Goal: Task Accomplishment & Management: Use online tool/utility

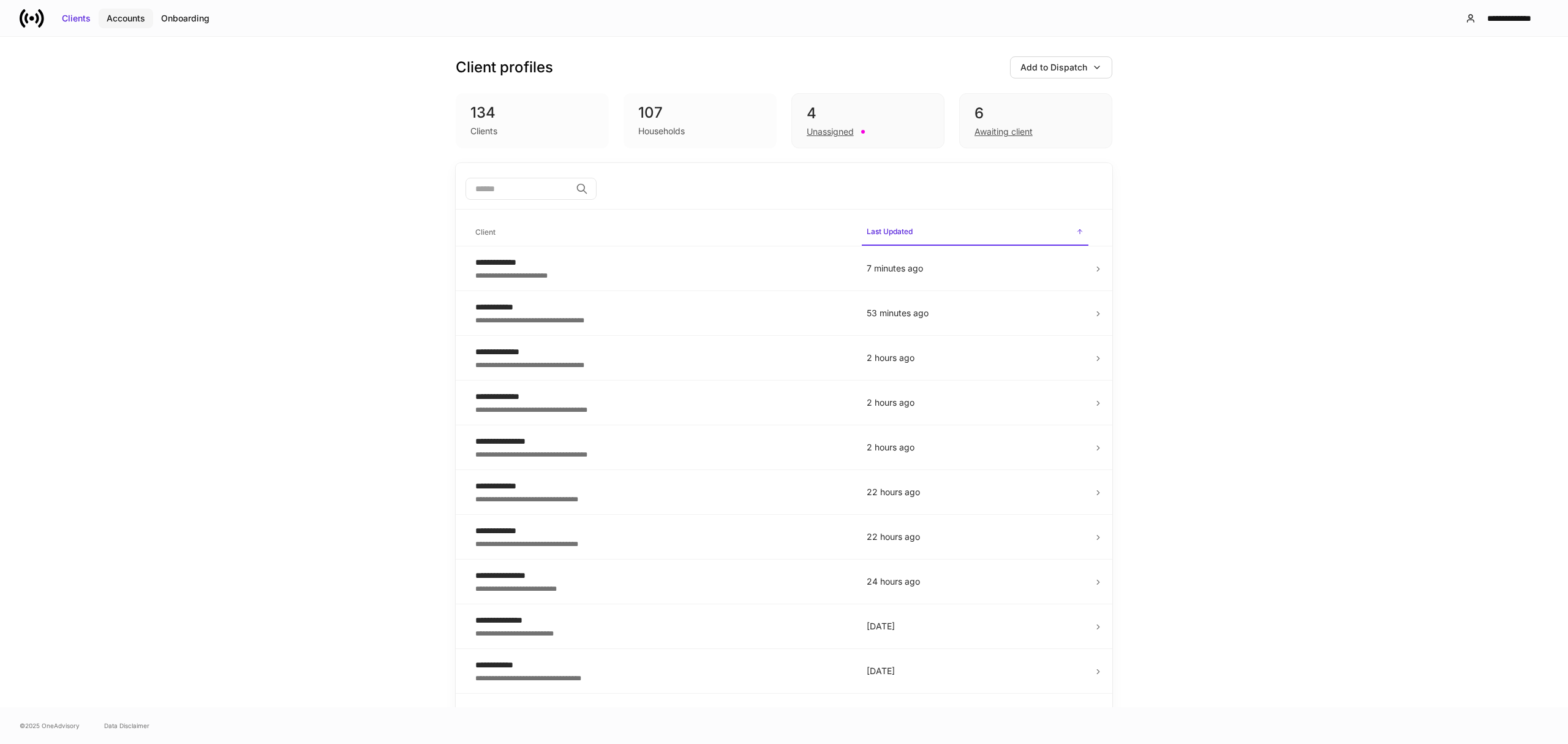
click at [130, 19] on div "Accounts" at bounding box center [126, 18] width 38 height 12
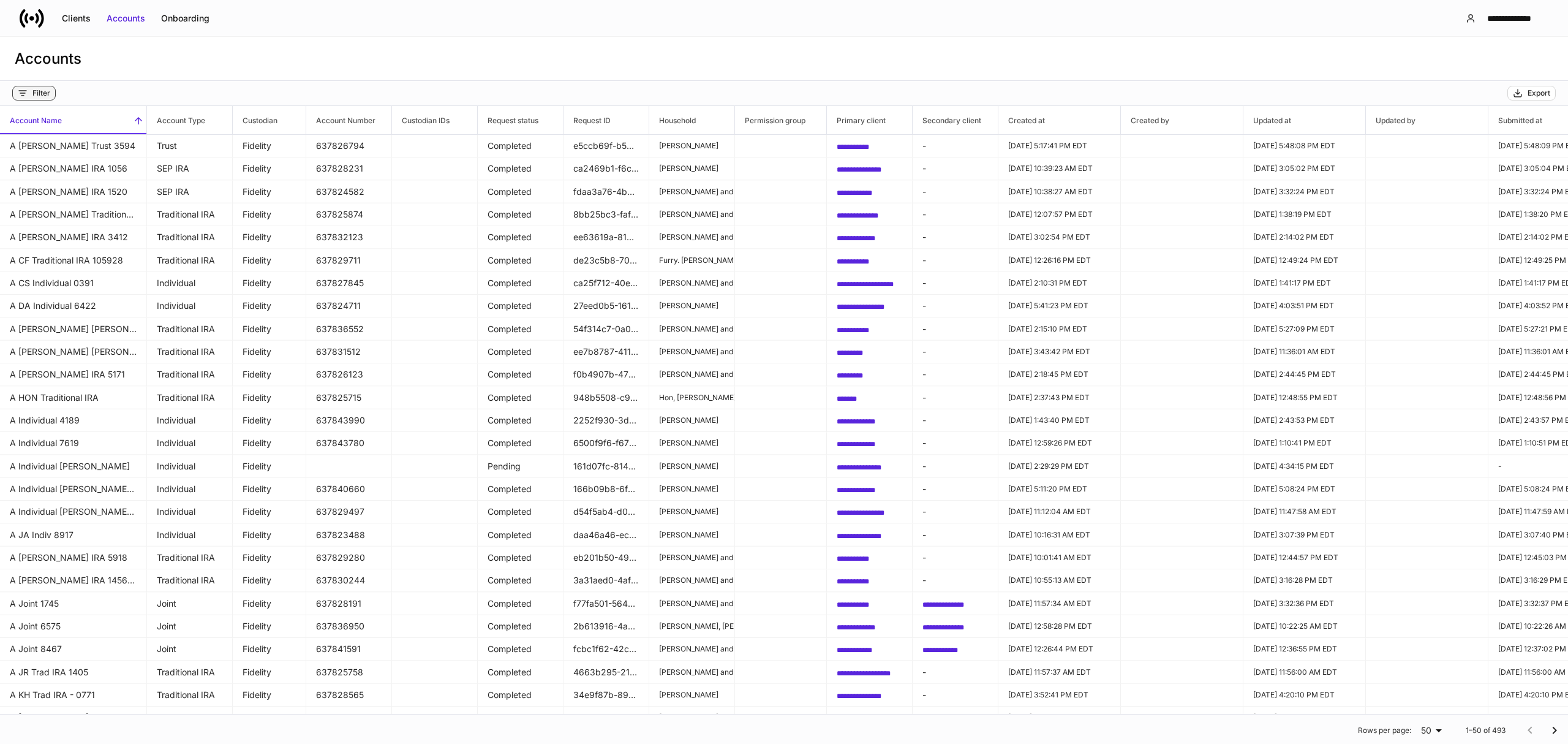
click at [40, 95] on div "Filter" at bounding box center [41, 93] width 17 height 10
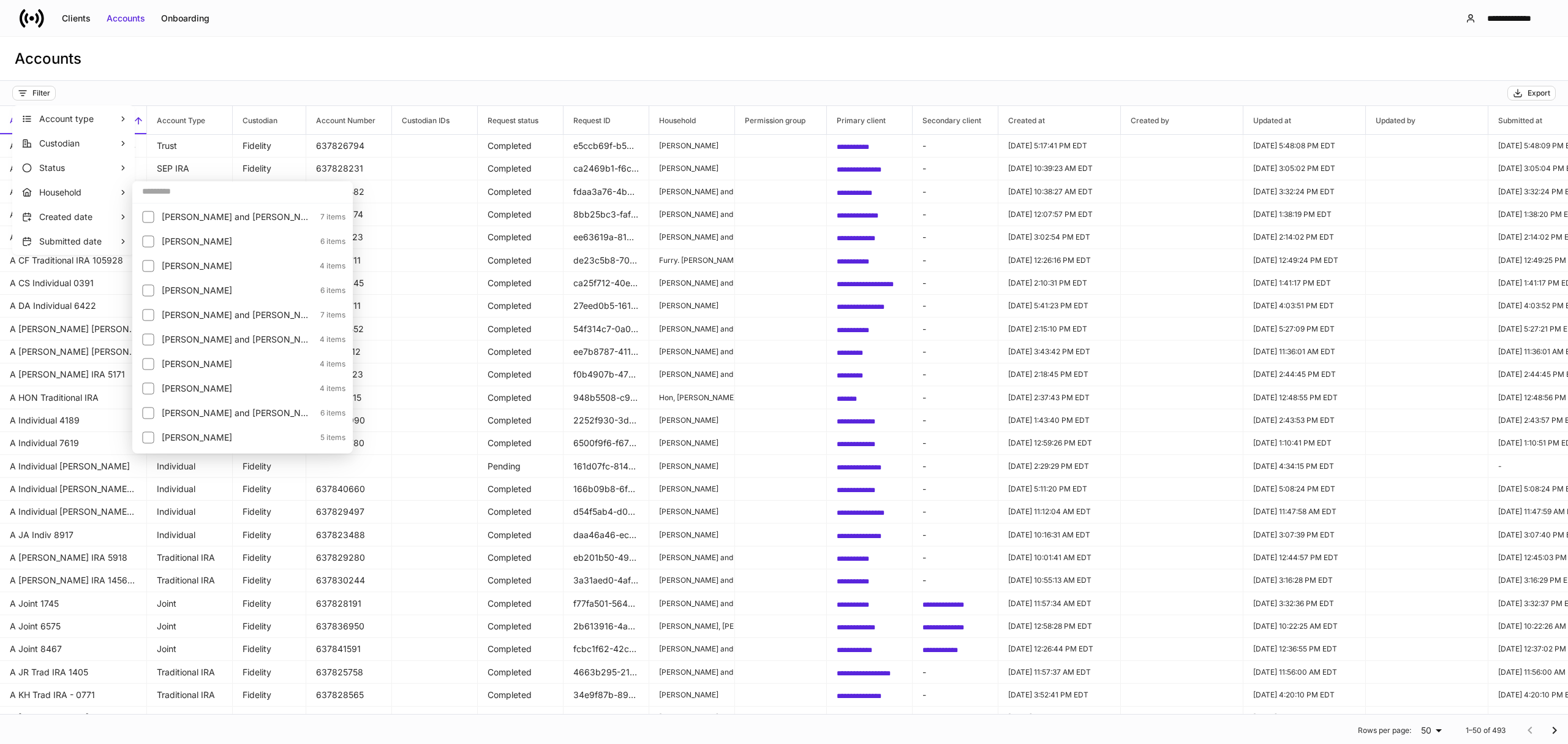
click at [165, 192] on input "text" at bounding box center [243, 190] width 221 height 22
click at [180, 307] on p "[PERSON_NAME]" at bounding box center [237, 307] width 151 height 12
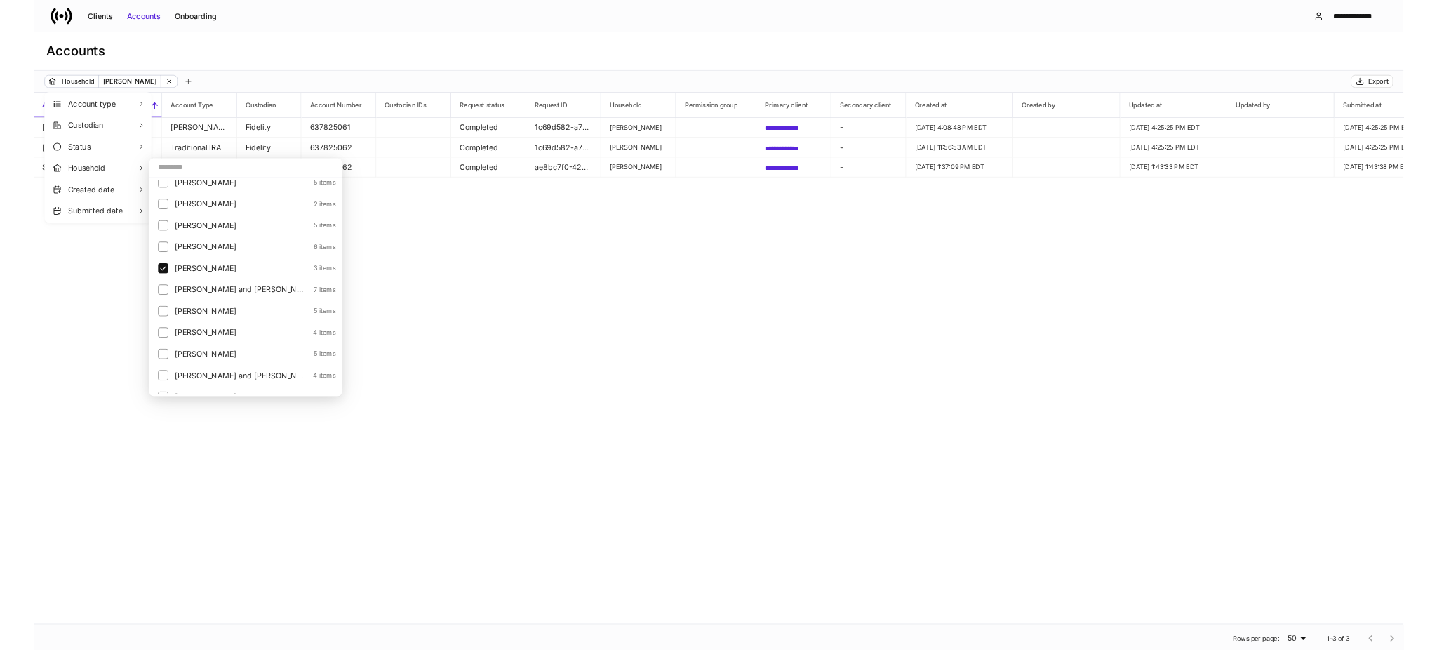
scroll to position [1216, 0]
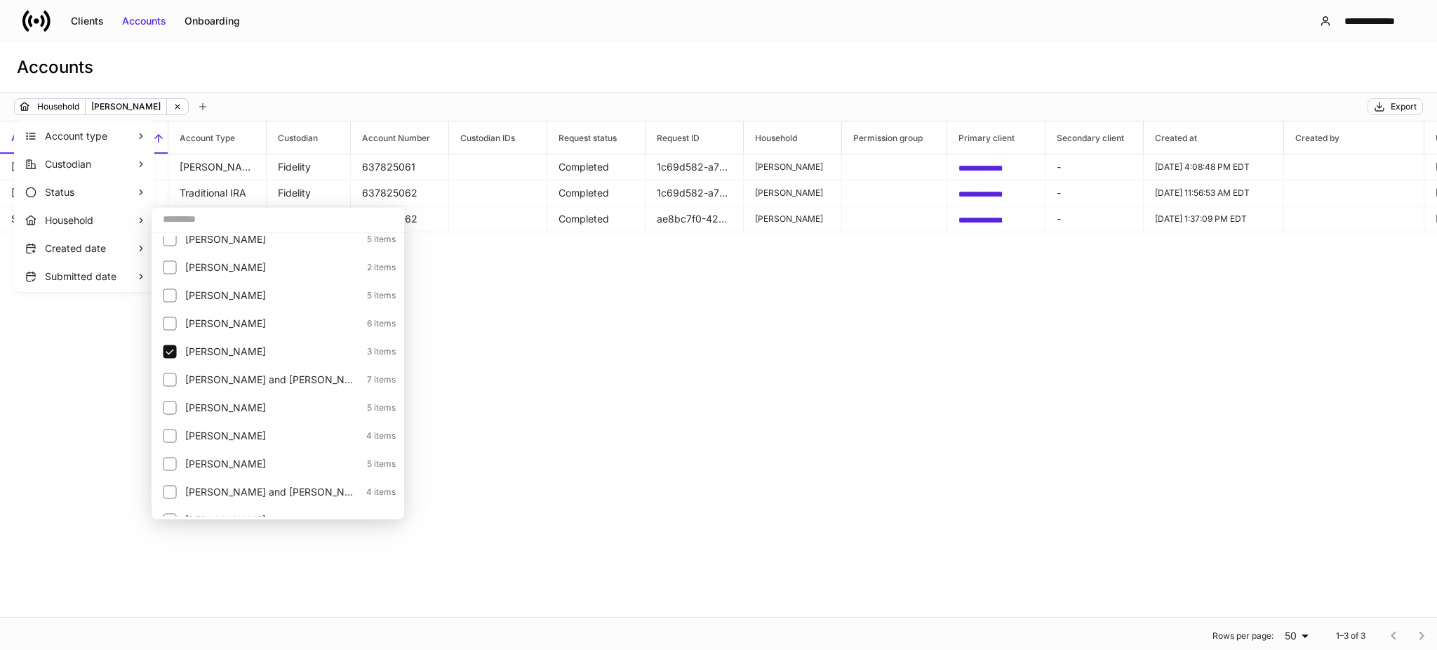
click at [495, 377] on div at bounding box center [718, 325] width 1437 height 650
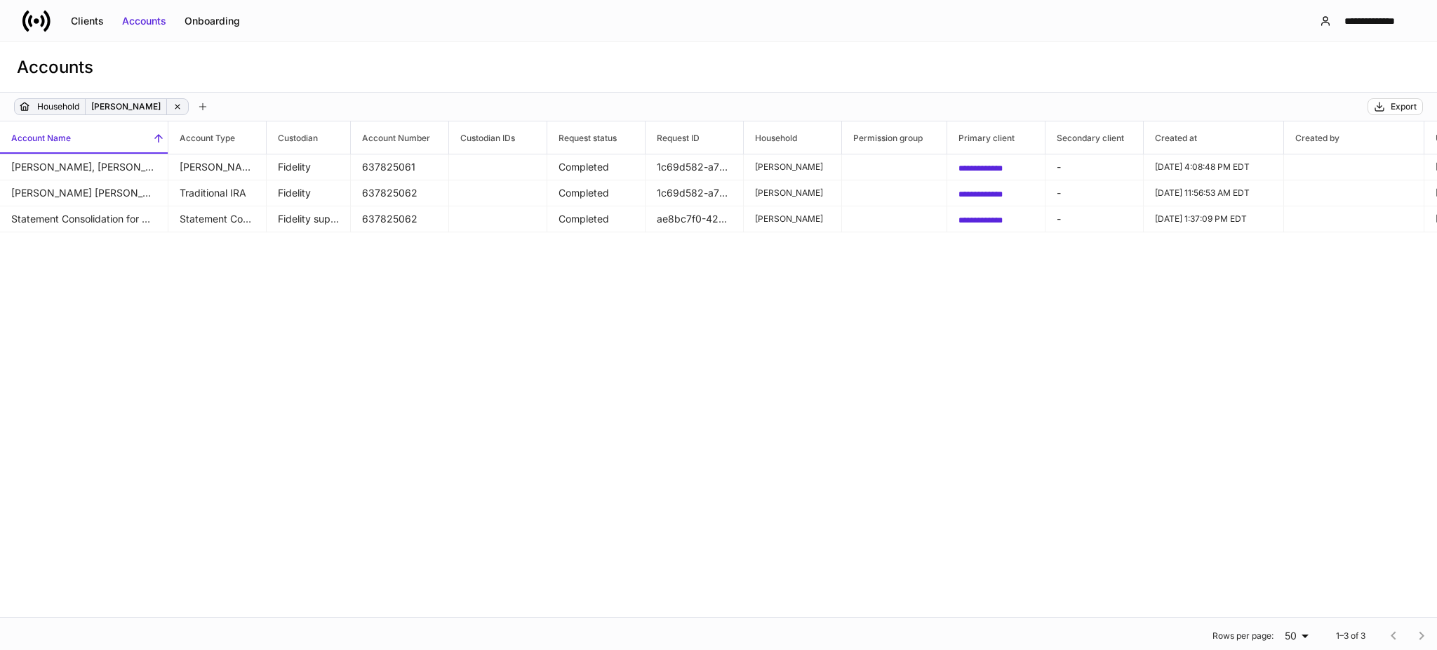
click at [130, 107] on p "[PERSON_NAME]" at bounding box center [125, 107] width 69 height 14
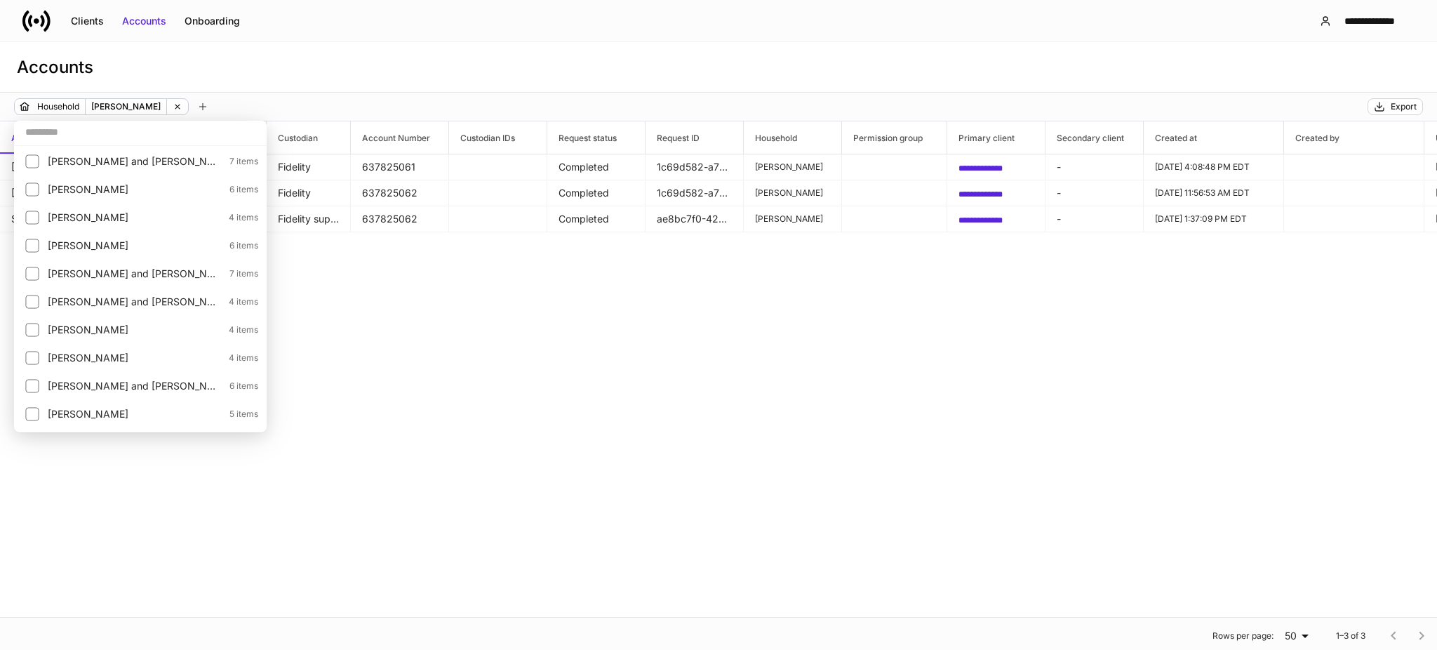
click at [86, 132] on input "text" at bounding box center [140, 131] width 253 height 25
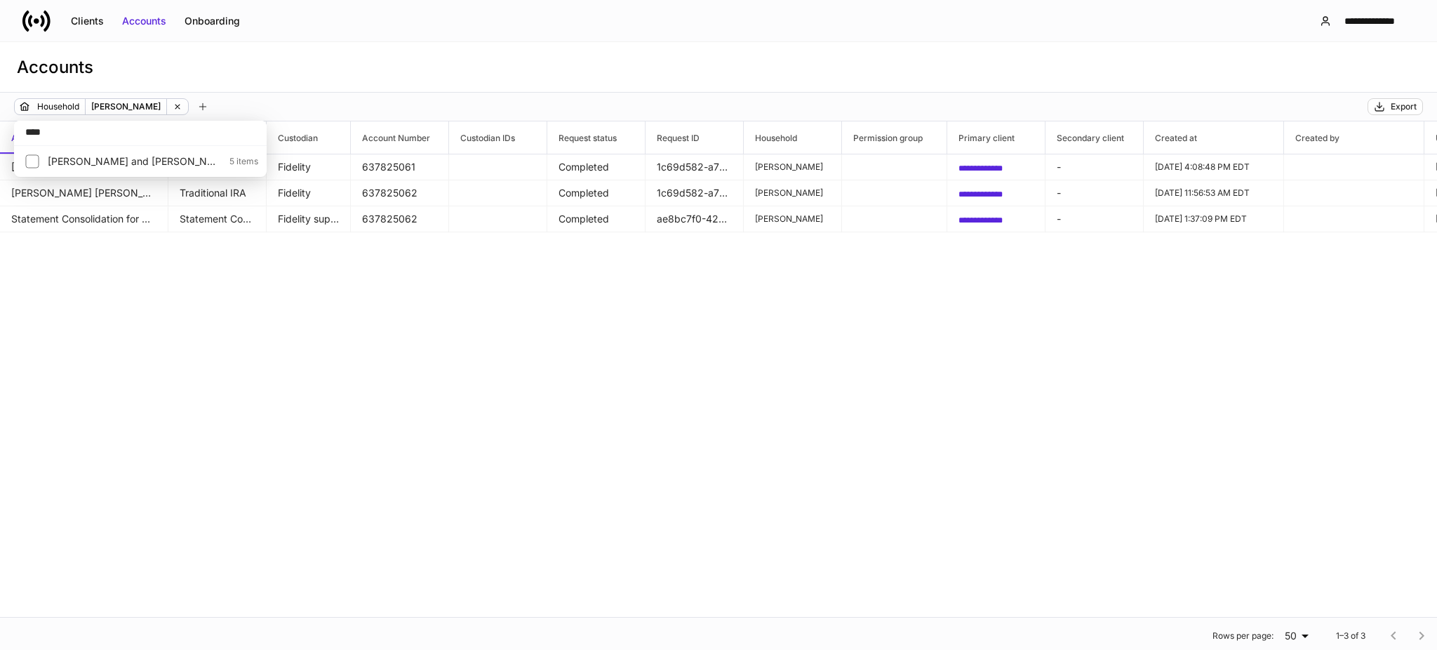
type input "****"
click at [96, 161] on p "[PERSON_NAME] and [PERSON_NAME]" at bounding box center [134, 161] width 173 height 14
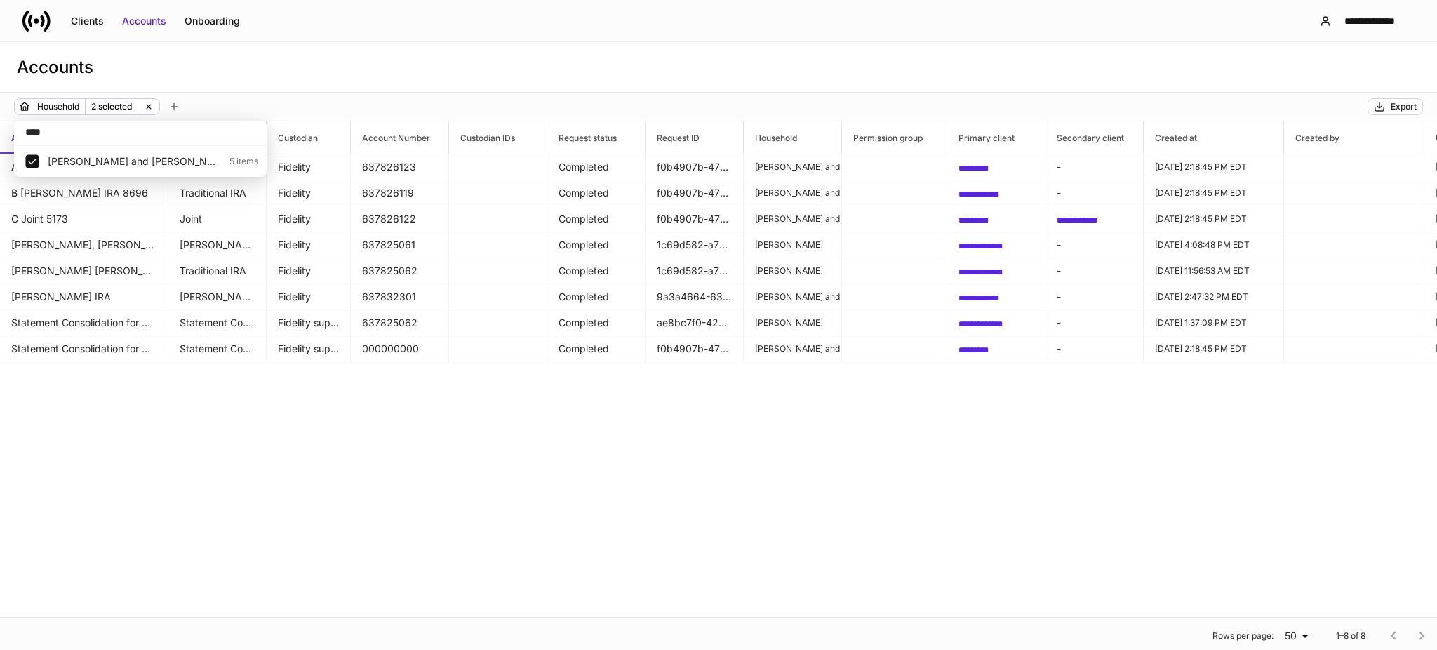
click at [193, 436] on div at bounding box center [718, 325] width 1437 height 650
click at [1392, 104] on div "Export" at bounding box center [1404, 106] width 26 height 11
